Goal: Book appointment/travel/reservation

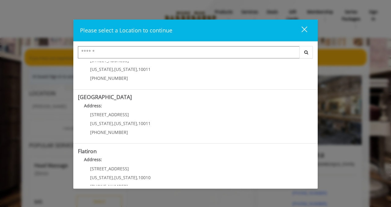
scroll to position [47, 0]
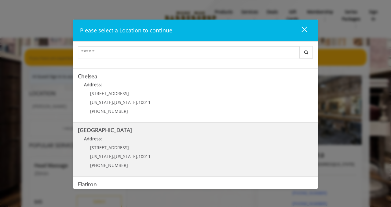
click at [193, 136] on Street "Address:" at bounding box center [195, 140] width 235 height 10
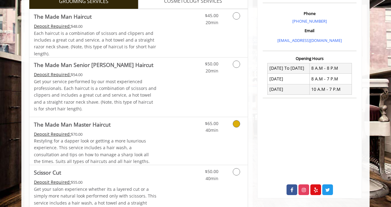
scroll to position [179, 0]
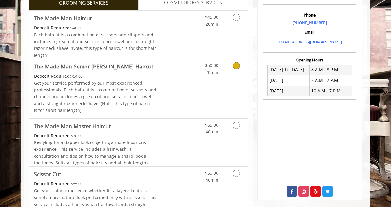
click at [235, 63] on icon "Grooming services" at bounding box center [236, 65] width 7 height 7
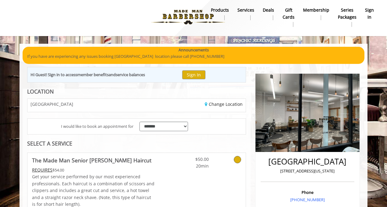
scroll to position [0, 0]
